Goal: Transaction & Acquisition: Purchase product/service

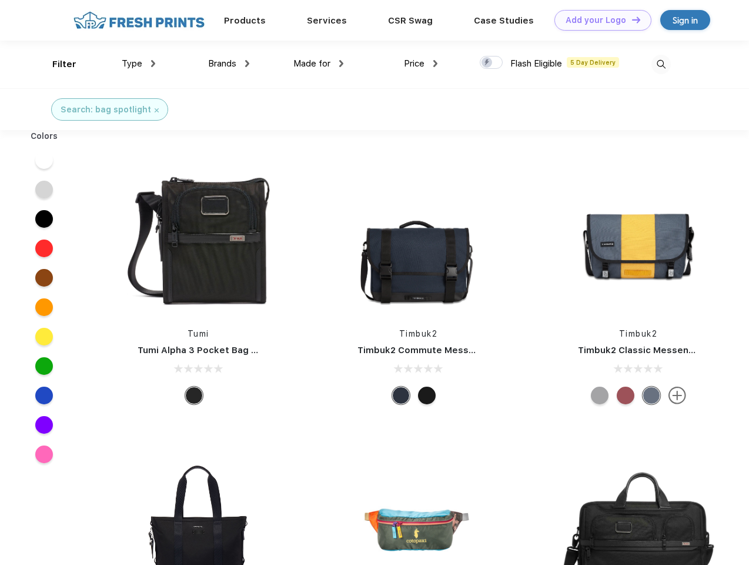
scroll to position [1, 0]
click at [599, 20] on link "Add your Logo Design Tool" at bounding box center [603, 20] width 97 height 21
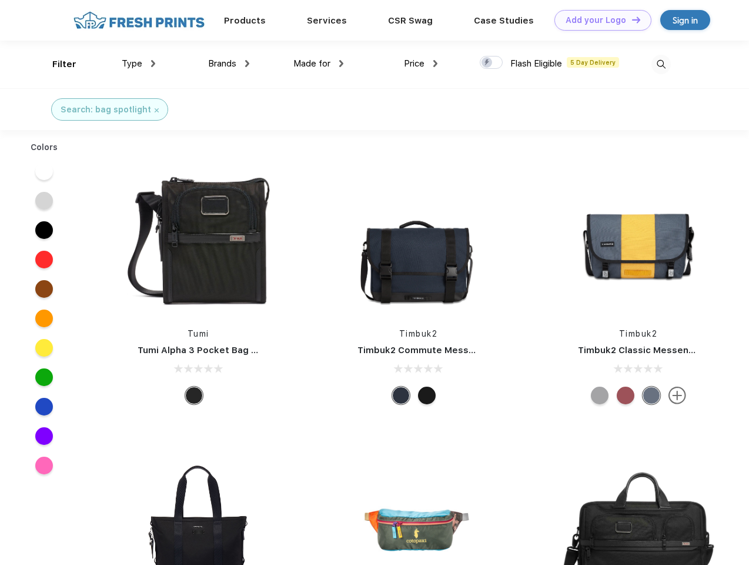
click at [0, 0] on div "Design Tool" at bounding box center [0, 0] width 0 height 0
click at [631, 19] on link "Add your Logo Design Tool" at bounding box center [603, 20] width 97 height 21
click at [56, 64] on div "Filter" at bounding box center [64, 65] width 24 height 14
click at [139, 64] on span "Type" at bounding box center [132, 63] width 21 height 11
click at [229, 64] on span "Brands" at bounding box center [222, 63] width 28 height 11
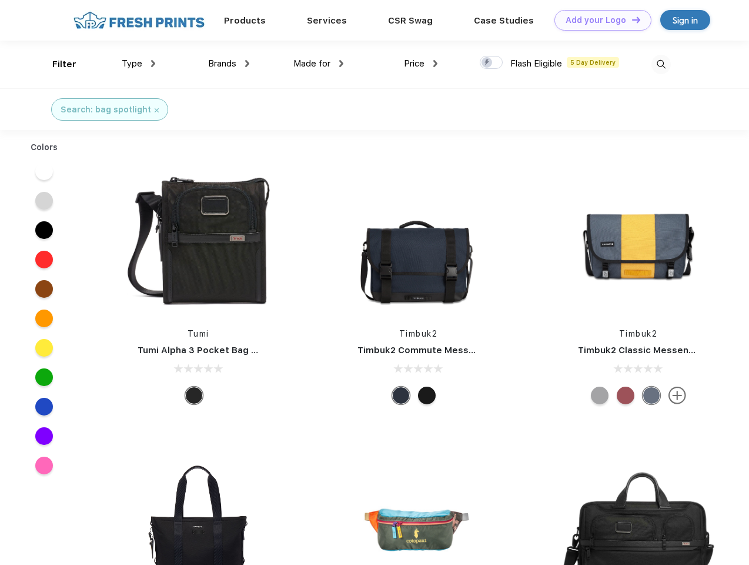
click at [319, 64] on span "Made for" at bounding box center [311, 63] width 37 height 11
click at [421, 64] on span "Price" at bounding box center [414, 63] width 21 height 11
click at [492, 63] on div at bounding box center [491, 62] width 23 height 13
click at [488, 63] on input "checkbox" at bounding box center [484, 59] width 8 height 8
click at [661, 64] on img at bounding box center [661, 64] width 19 height 19
